Goal: Information Seeking & Learning: Learn about a topic

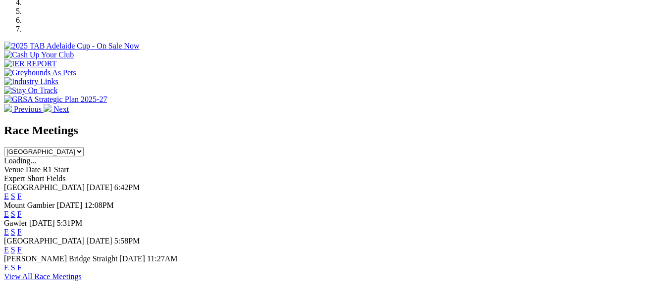
scroll to position [346, 0]
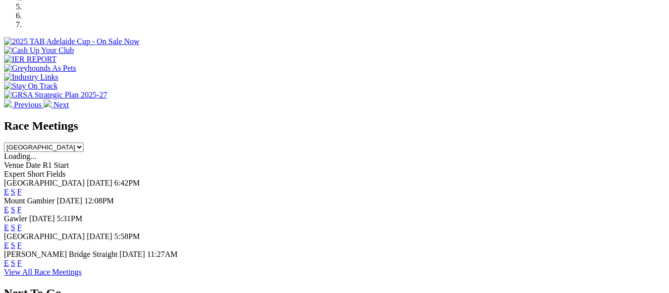
click at [22, 241] on link "F" at bounding box center [19, 245] width 4 height 8
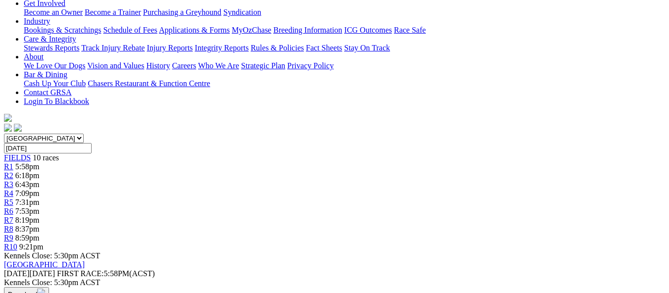
scroll to position [218, 0]
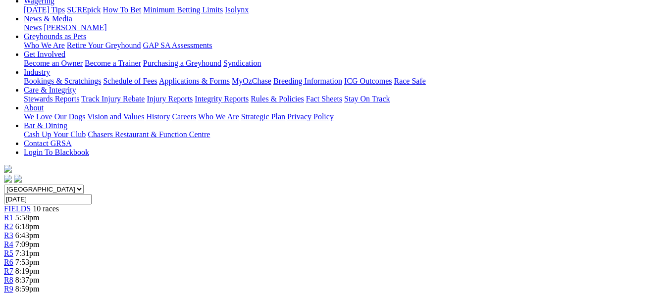
scroll to position [149, 0]
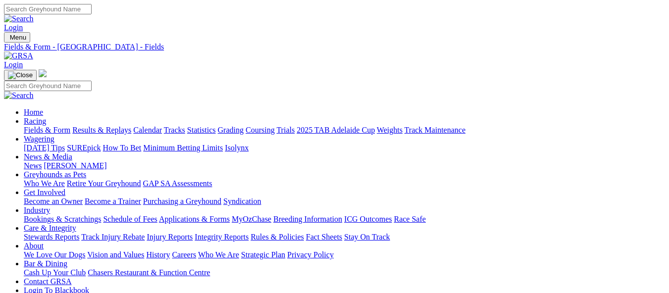
scroll to position [257, 0]
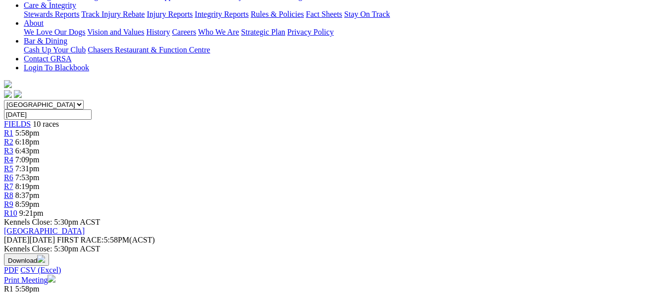
scroll to position [226, 0]
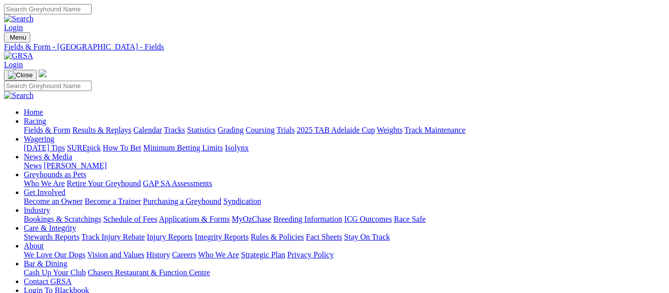
scroll to position [257, 0]
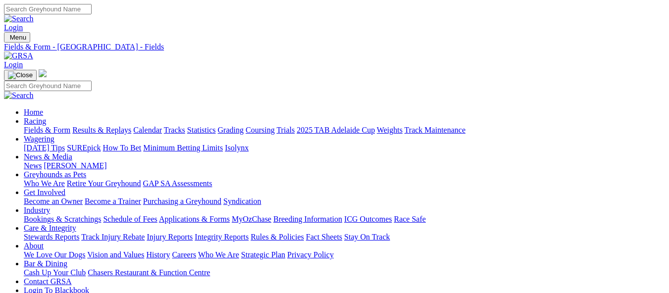
scroll to position [257, 0]
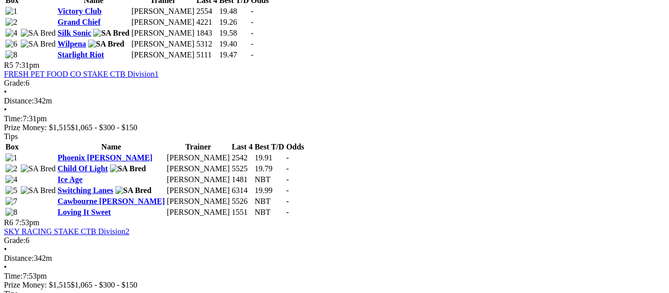
scroll to position [1110, 0]
